Goal: Task Accomplishment & Management: Manage account settings

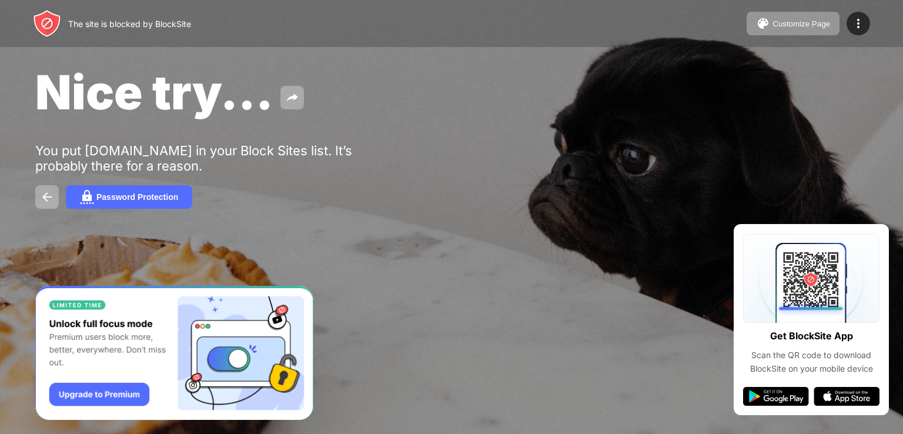
click at [719, 278] on div at bounding box center [451, 217] width 903 height 434
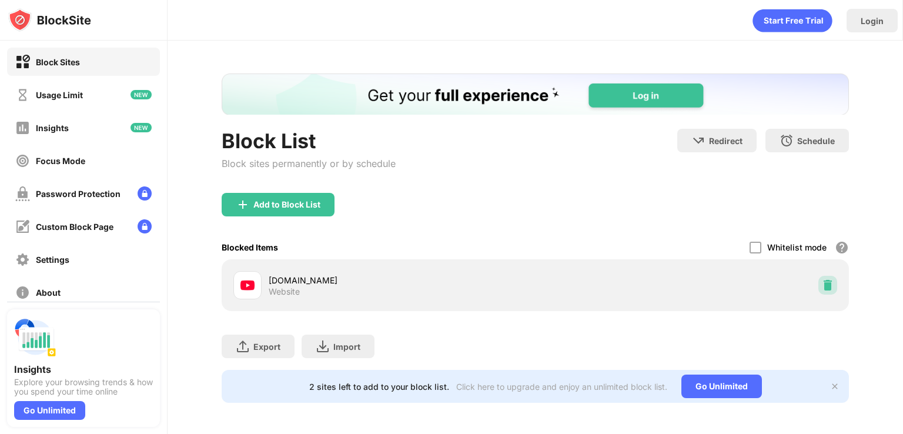
click at [822, 280] on img at bounding box center [828, 285] width 12 height 12
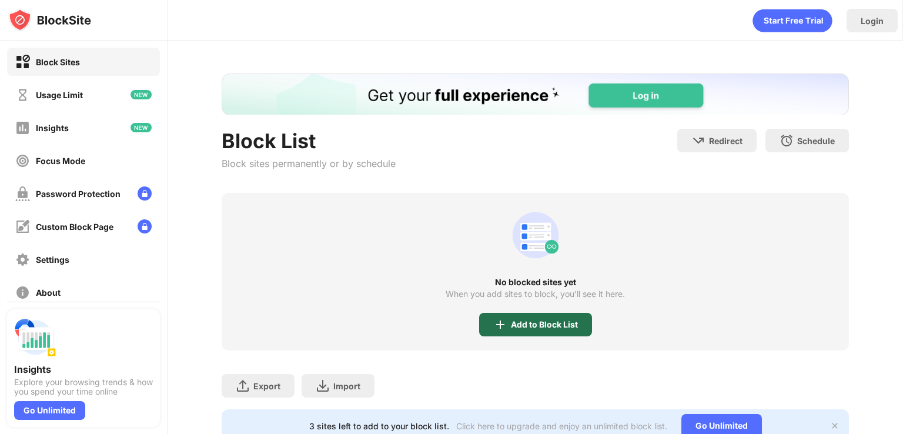
click at [543, 332] on div "Add to Block List" at bounding box center [535, 325] width 113 height 24
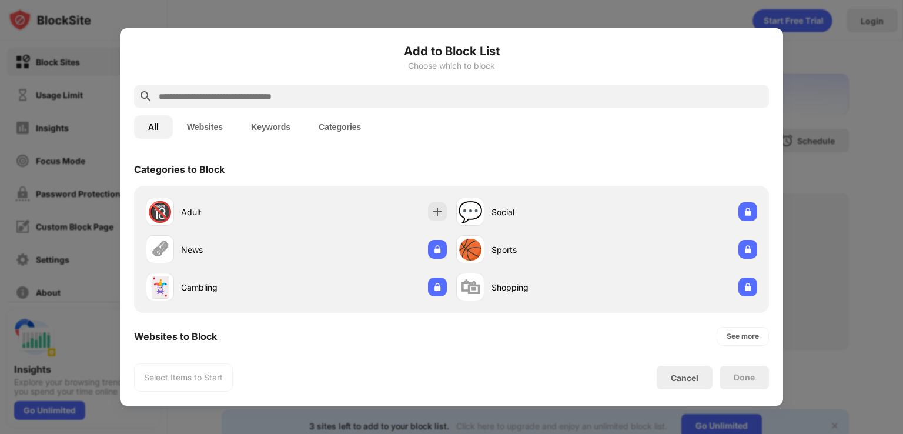
click at [198, 134] on button "Websites" at bounding box center [205, 127] width 64 height 24
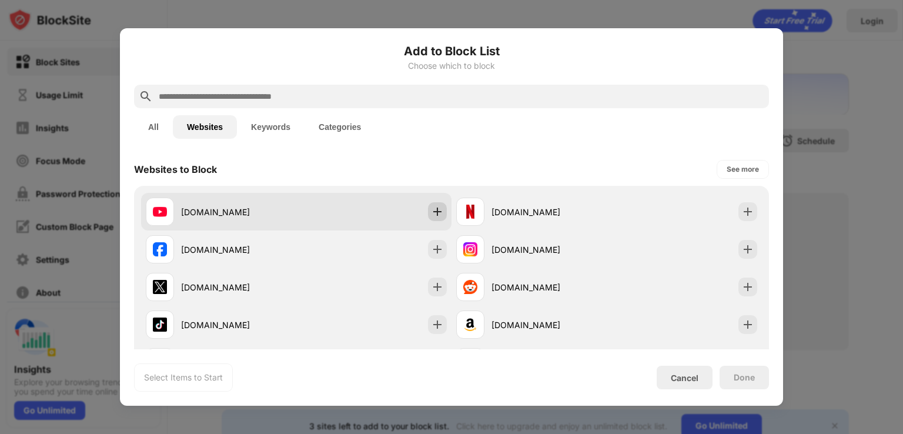
click at [435, 219] on div at bounding box center [437, 211] width 19 height 19
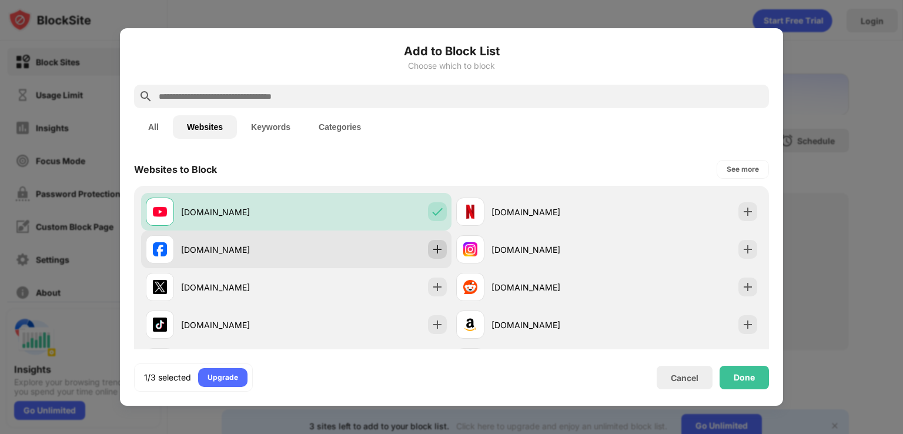
click at [431, 242] on div at bounding box center [437, 249] width 19 height 19
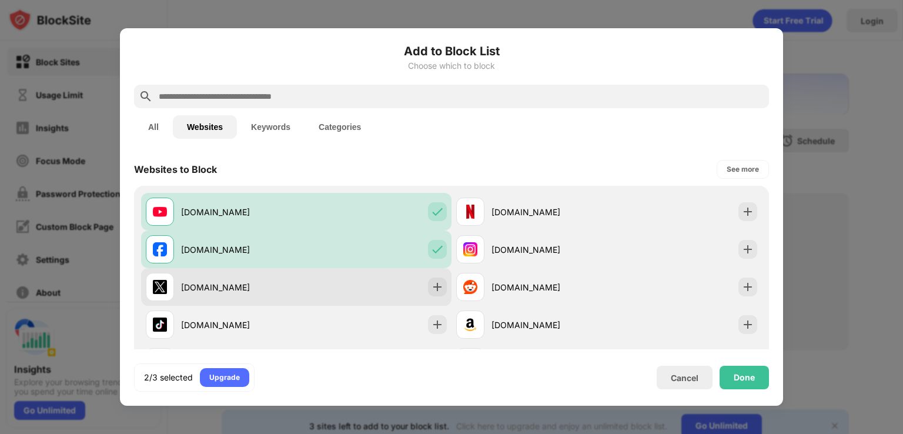
click at [429, 273] on div "x.com" at bounding box center [296, 287] width 311 height 38
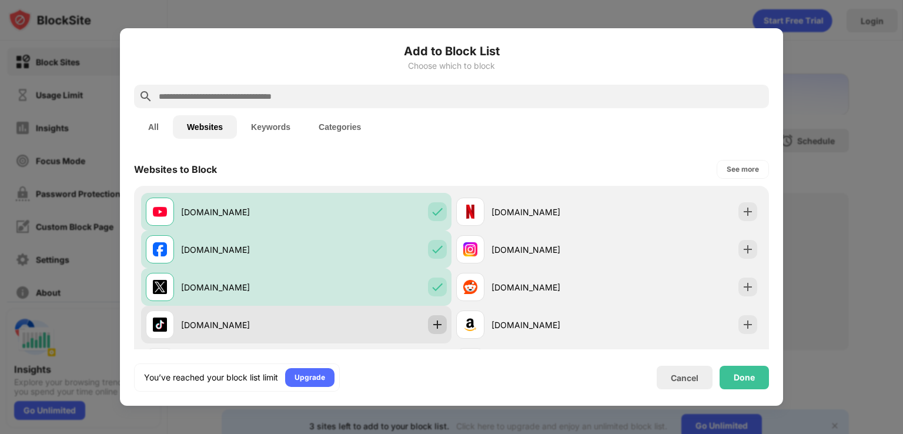
click at [428, 318] on div at bounding box center [437, 324] width 19 height 19
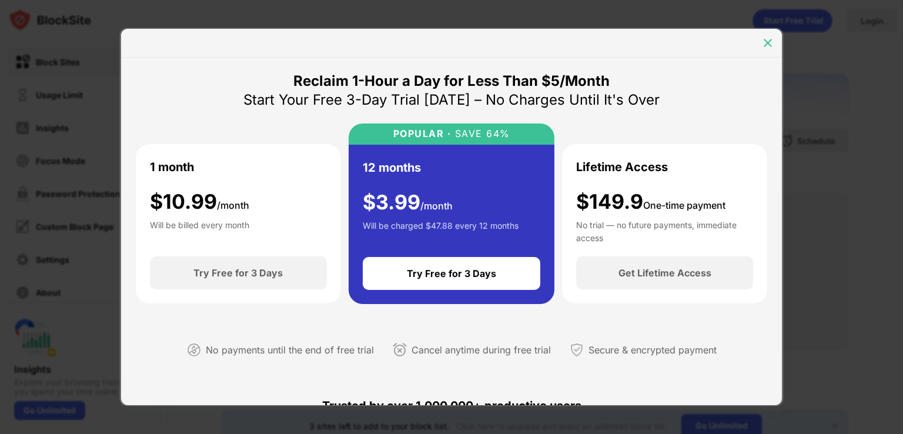
click at [770, 38] on img at bounding box center [768, 43] width 12 height 12
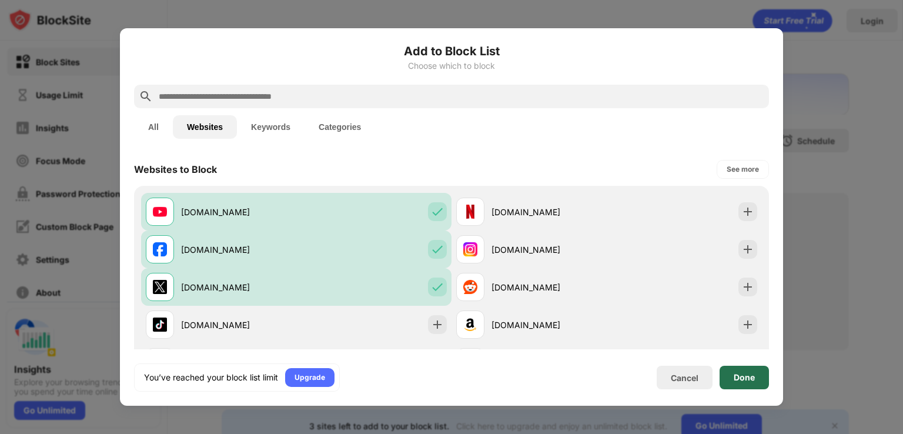
click at [738, 379] on div "Done" at bounding box center [744, 377] width 21 height 9
